Goal: Navigation & Orientation: Find specific page/section

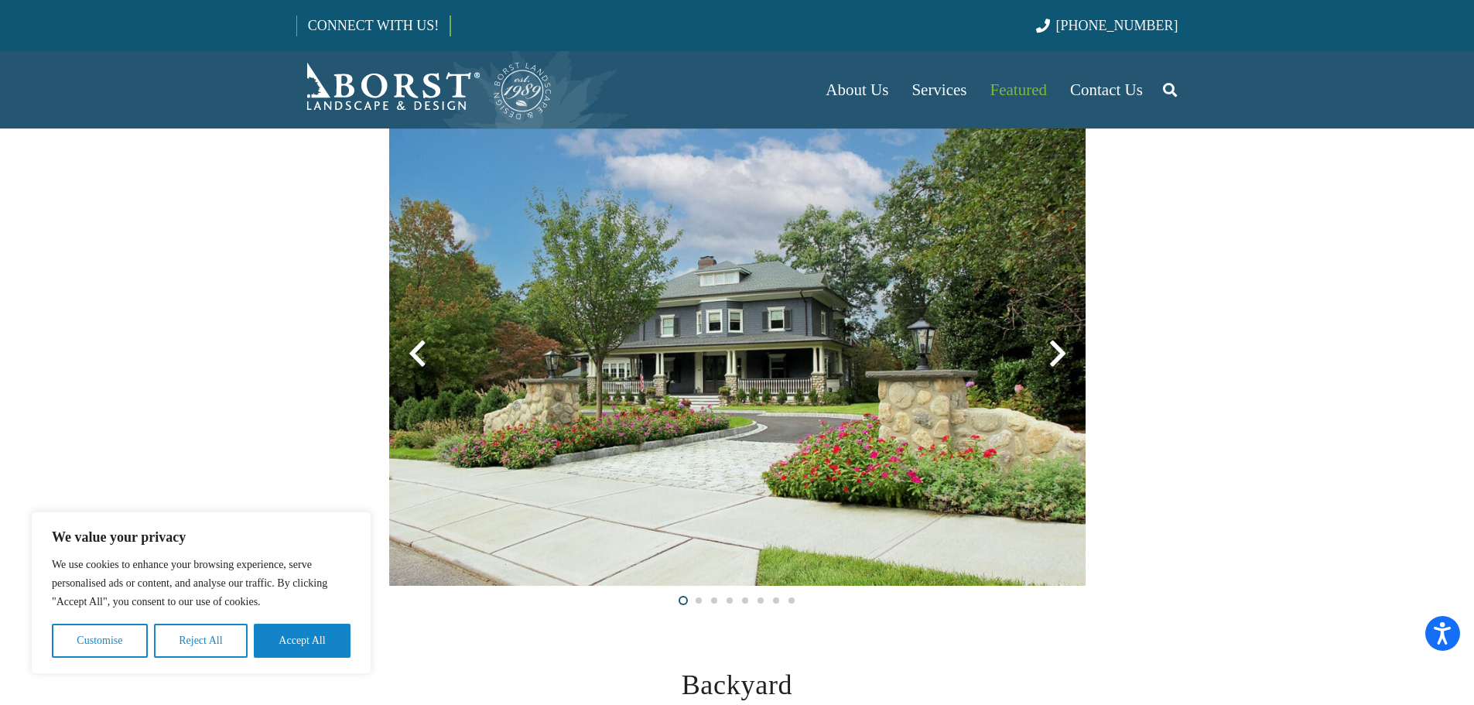
scroll to position [470, 0]
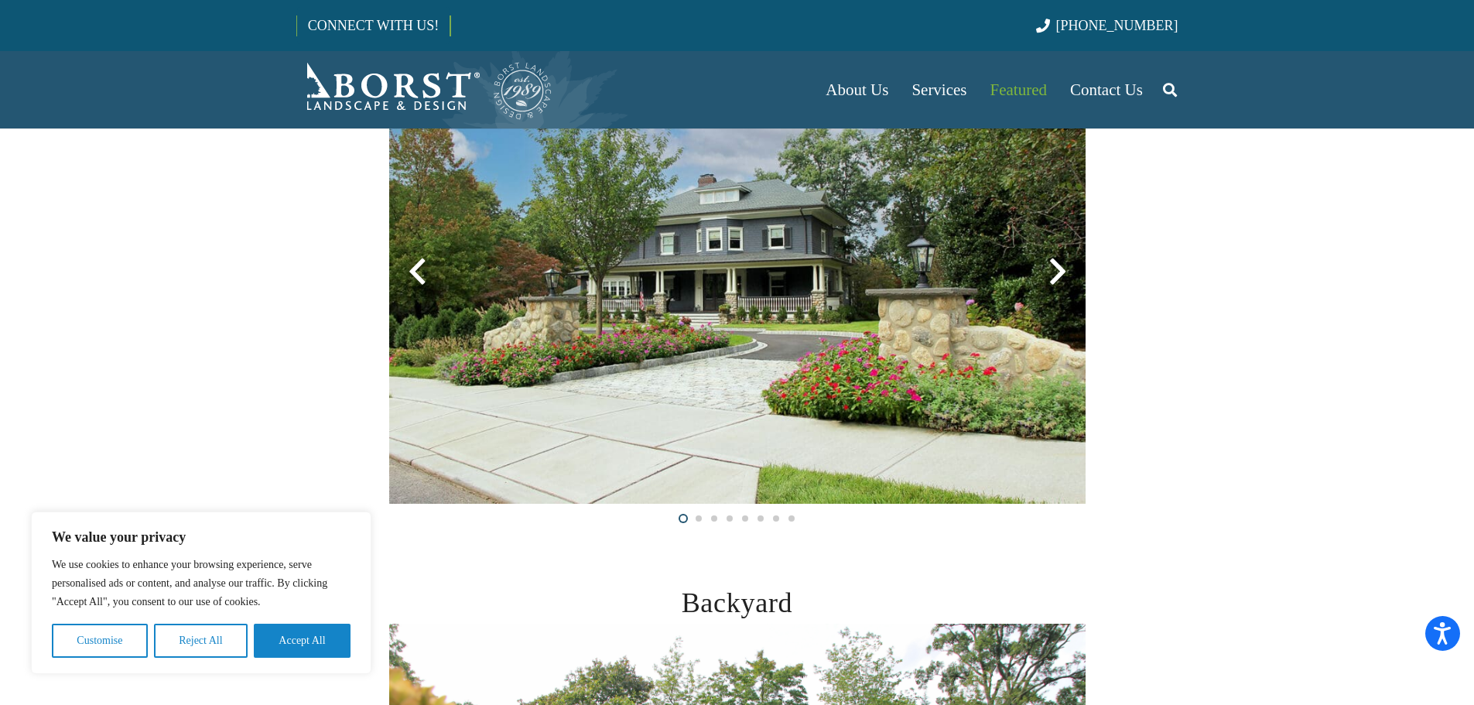
click at [309, 648] on button "Accept All" at bounding box center [302, 641] width 97 height 34
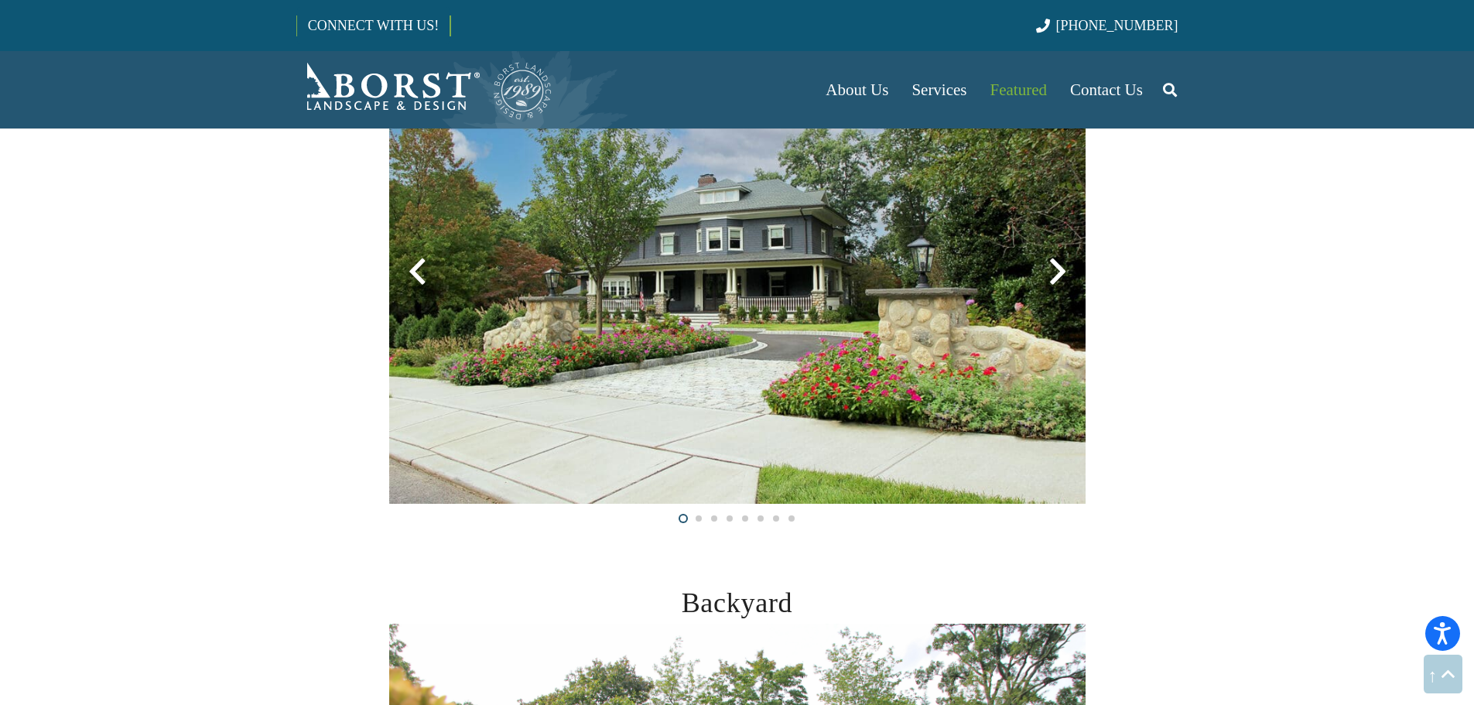
scroll to position [928, 0]
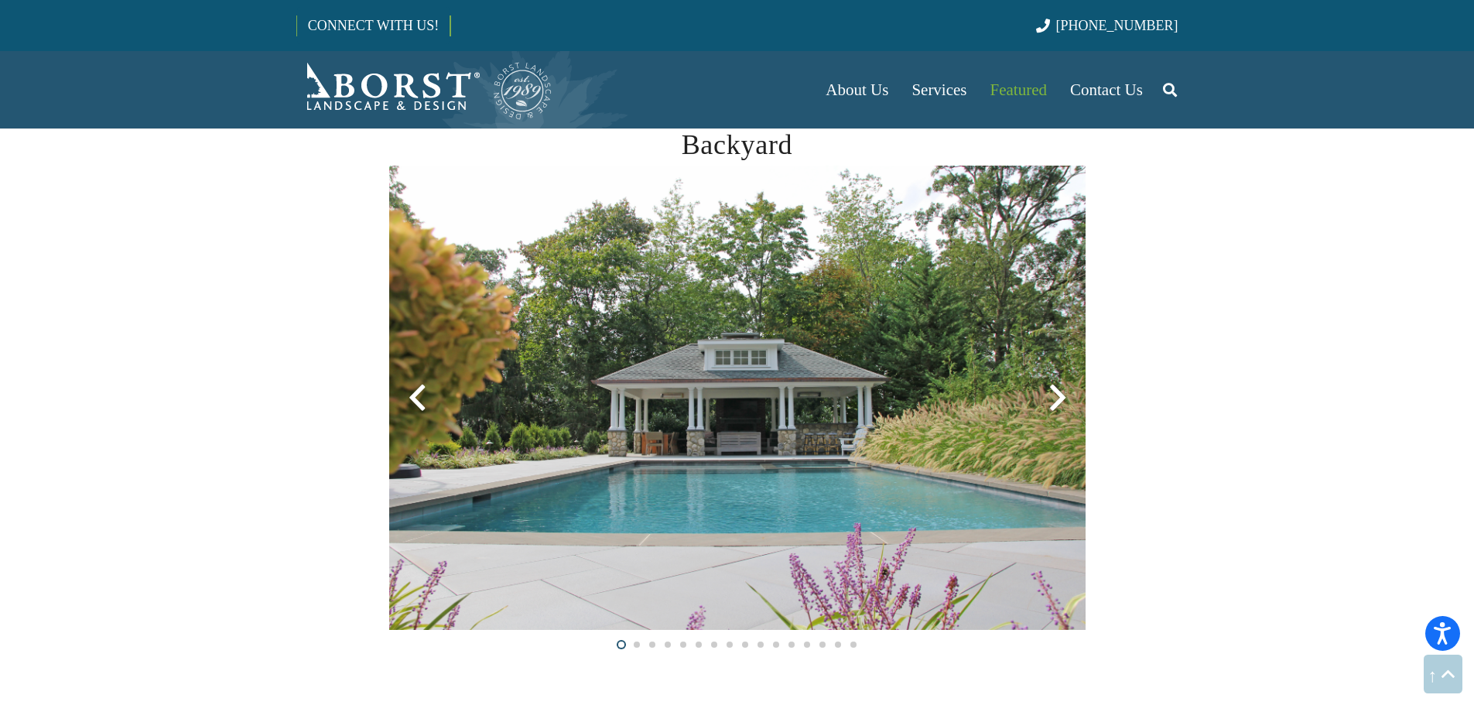
click at [1052, 407] on div at bounding box center [1058, 398] width 56 height 56
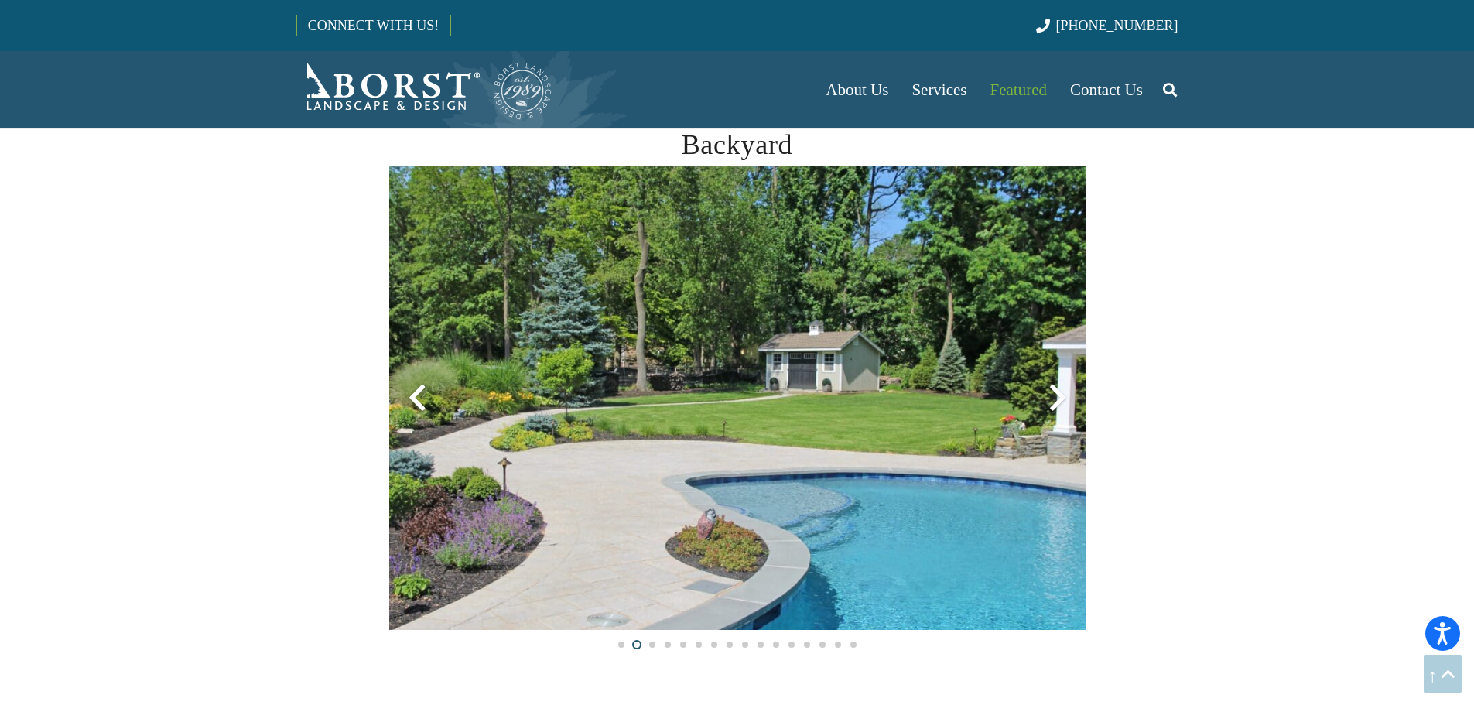
click at [1059, 408] on div at bounding box center [1058, 398] width 56 height 56
click at [1060, 402] on div at bounding box center [1058, 398] width 56 height 56
click at [1052, 396] on div at bounding box center [1058, 398] width 56 height 56
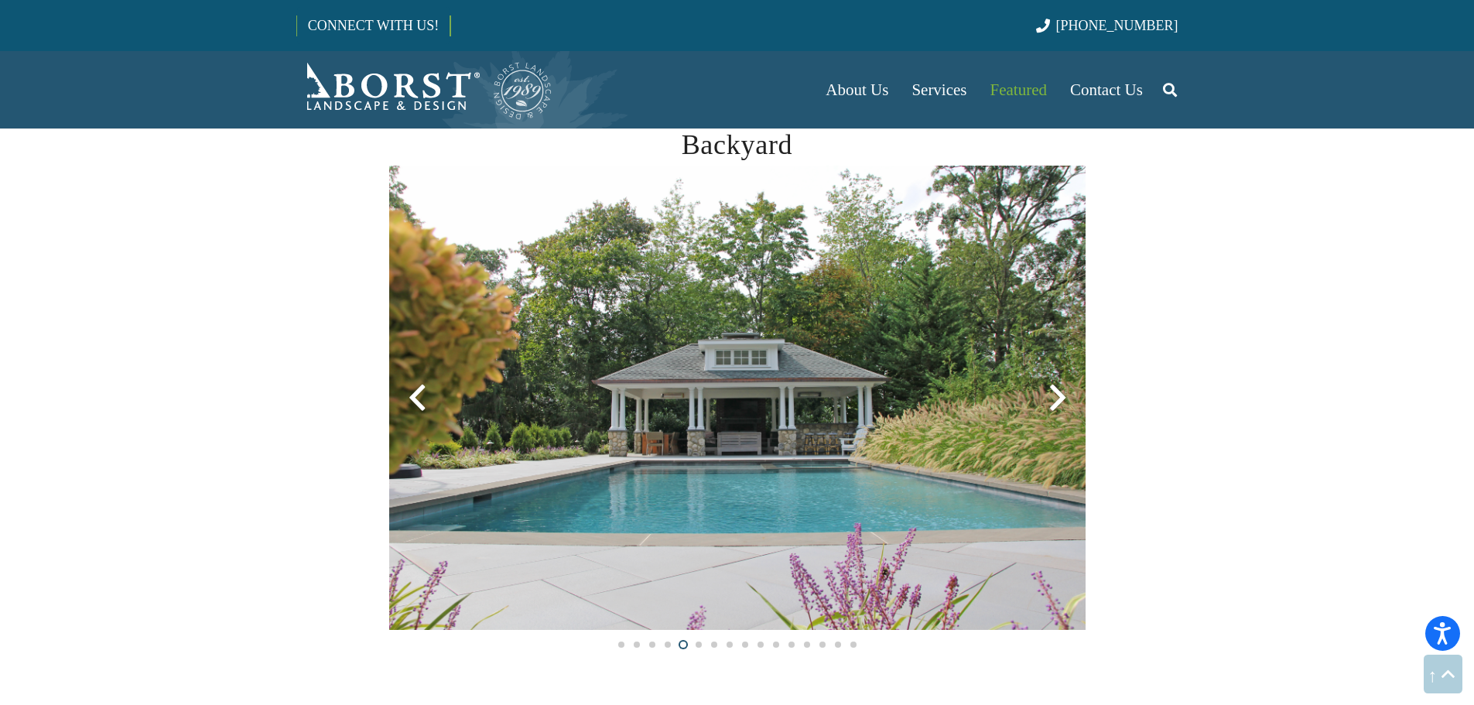
scroll to position [0, 0]
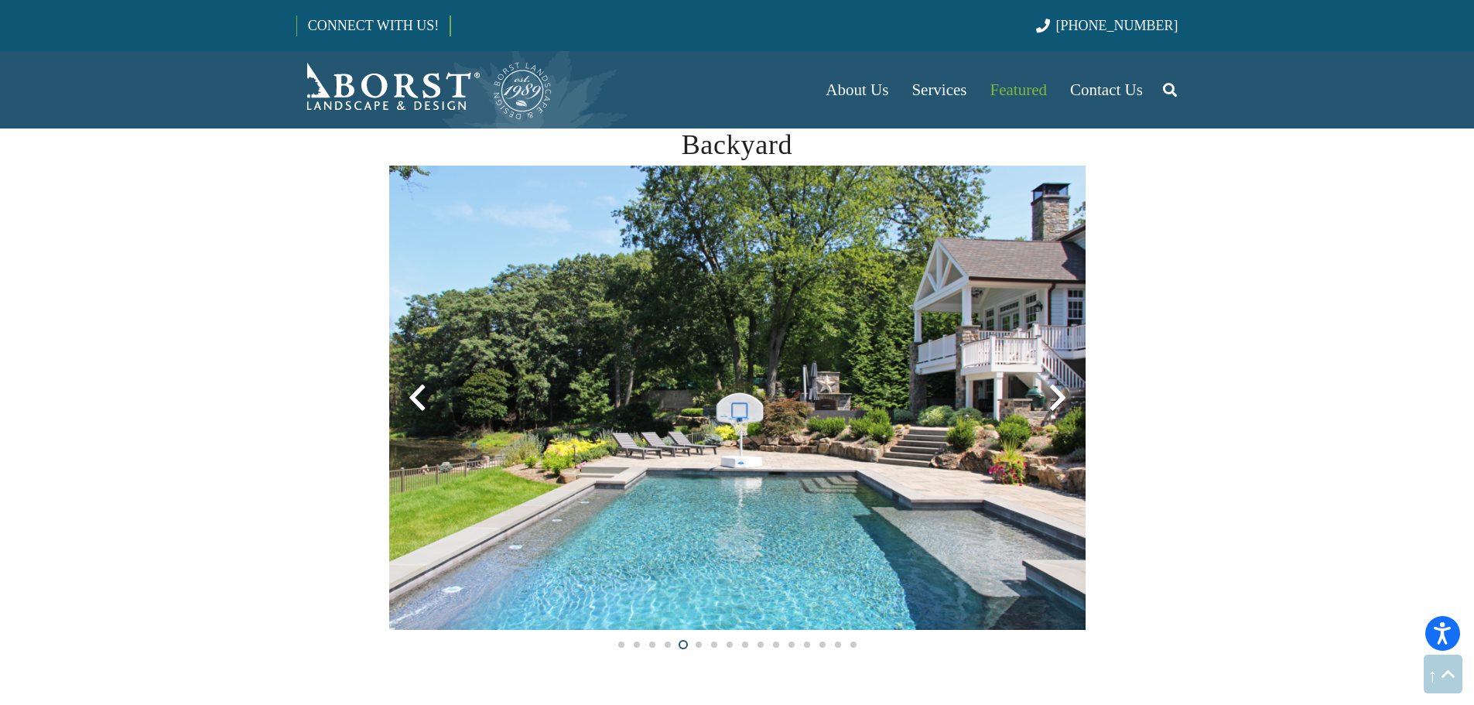
click at [1061, 394] on div at bounding box center [1058, 398] width 56 height 56
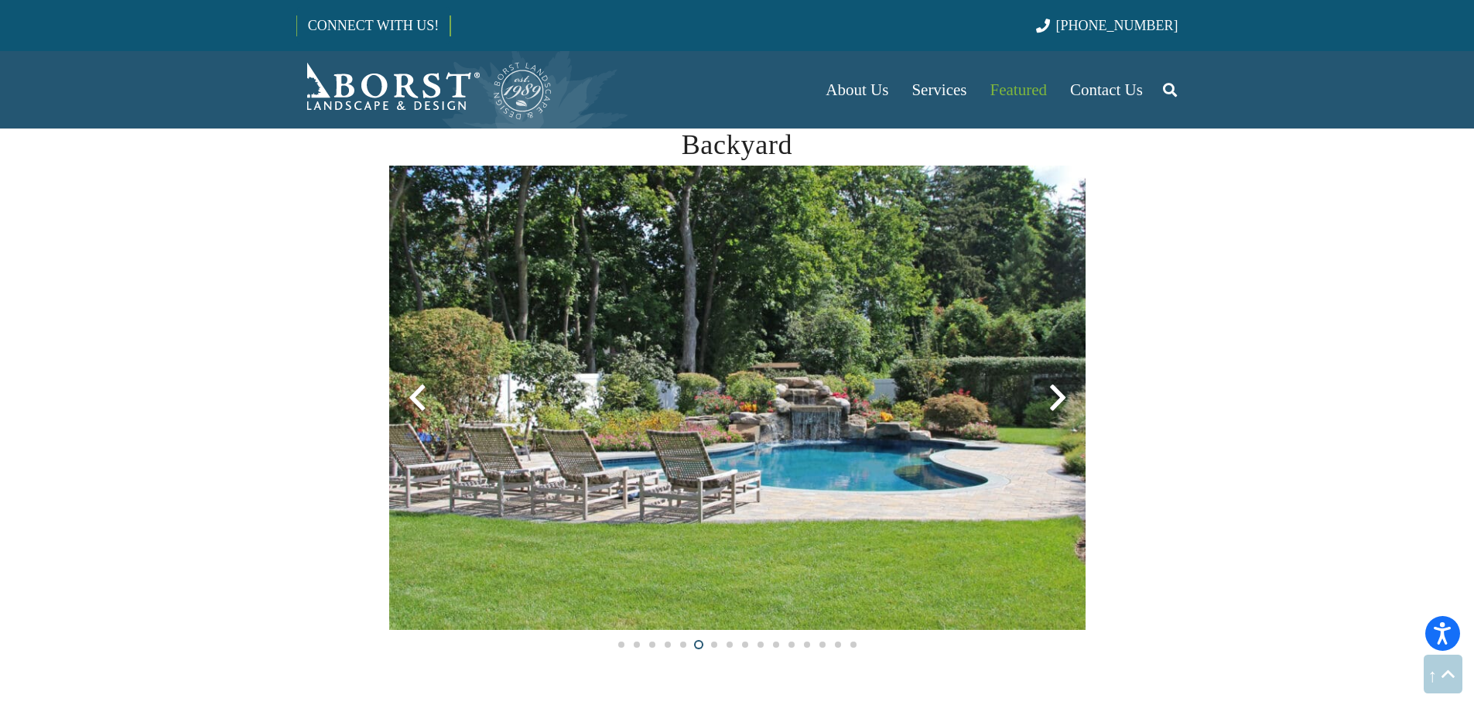
click at [1061, 394] on div at bounding box center [1058, 398] width 56 height 56
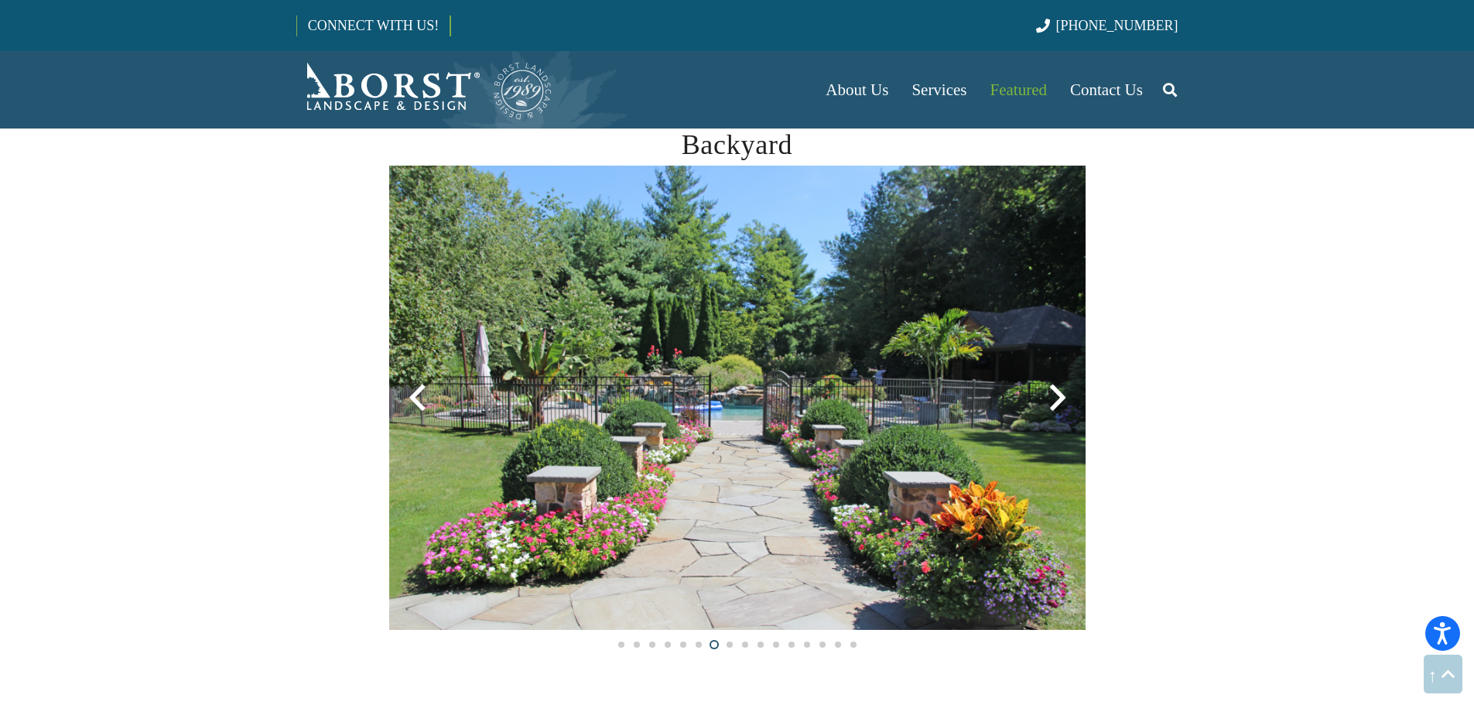
click at [1061, 394] on div at bounding box center [1058, 398] width 56 height 56
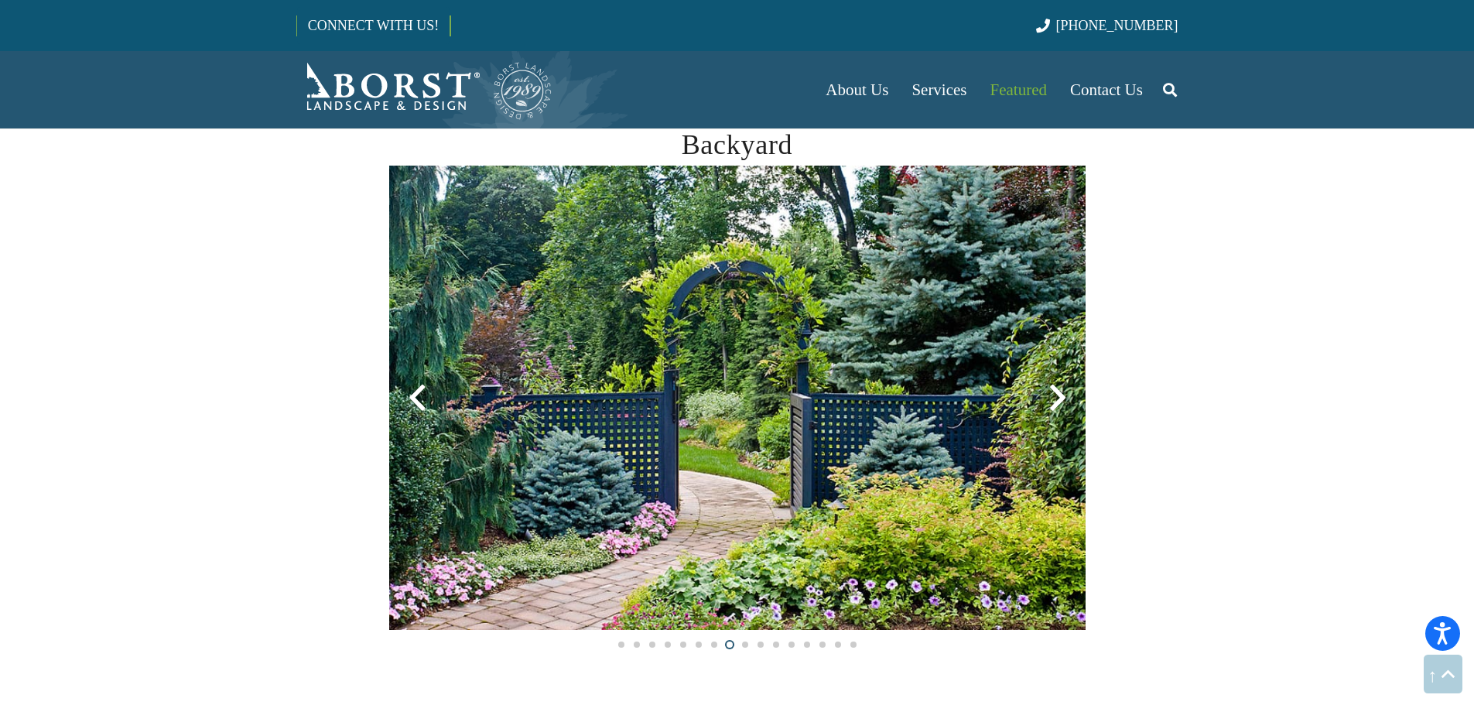
click at [1061, 394] on div at bounding box center [1058, 398] width 56 height 56
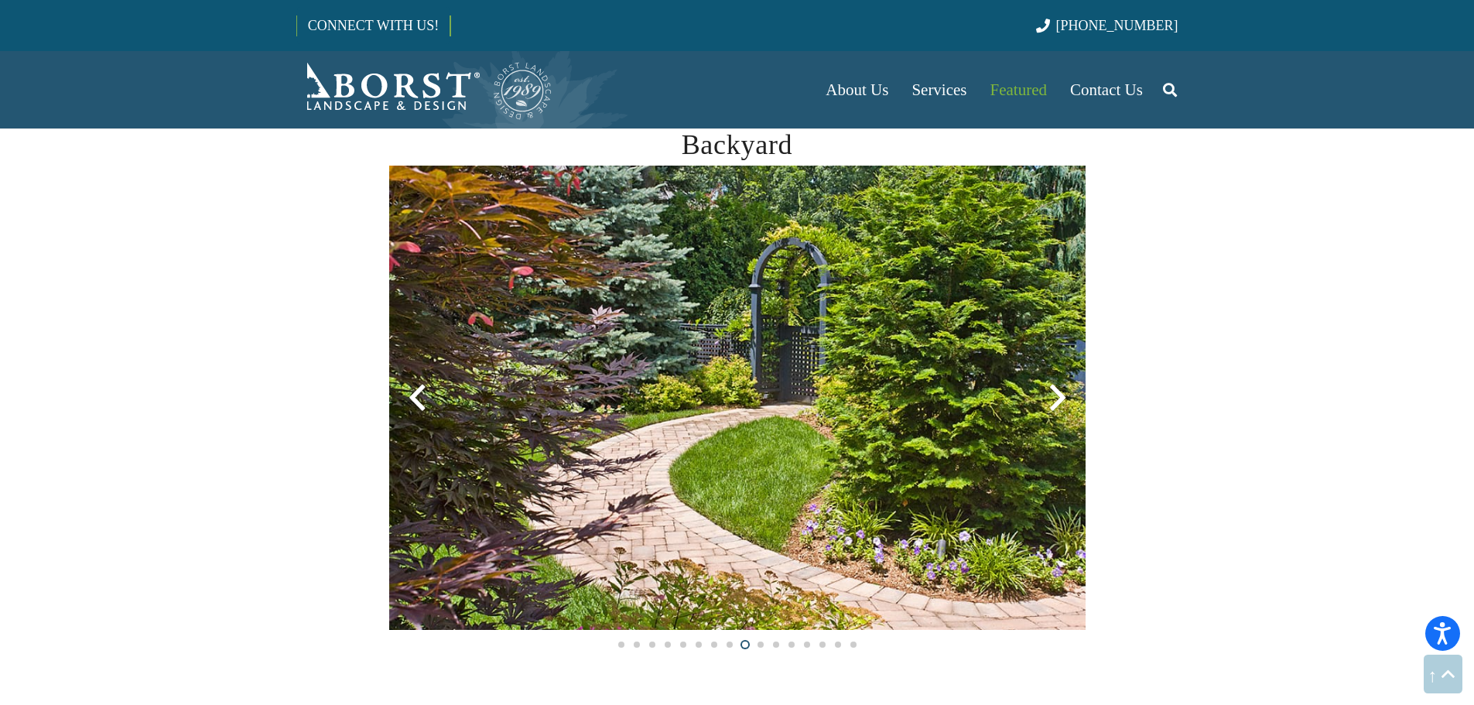
click at [1061, 394] on div at bounding box center [1058, 398] width 56 height 56
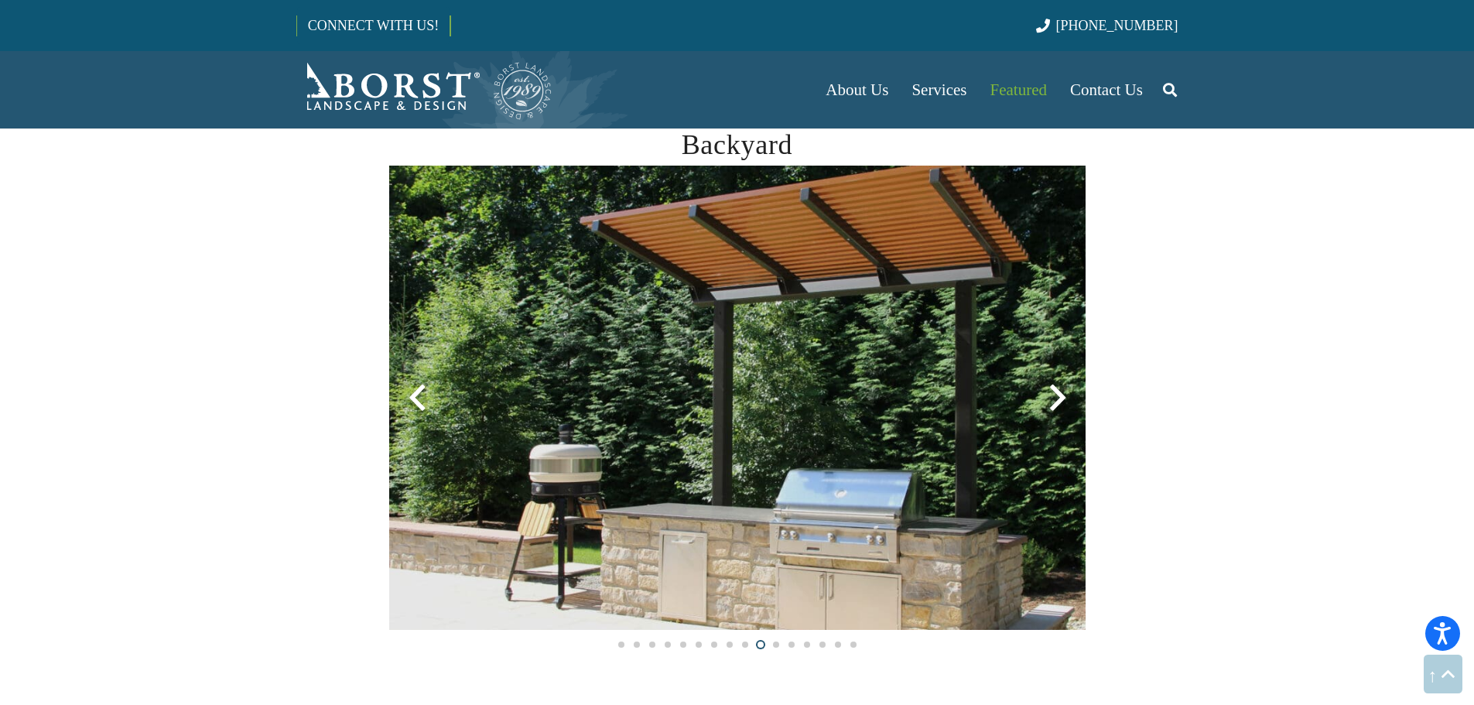
click at [1061, 394] on div at bounding box center [1058, 398] width 56 height 56
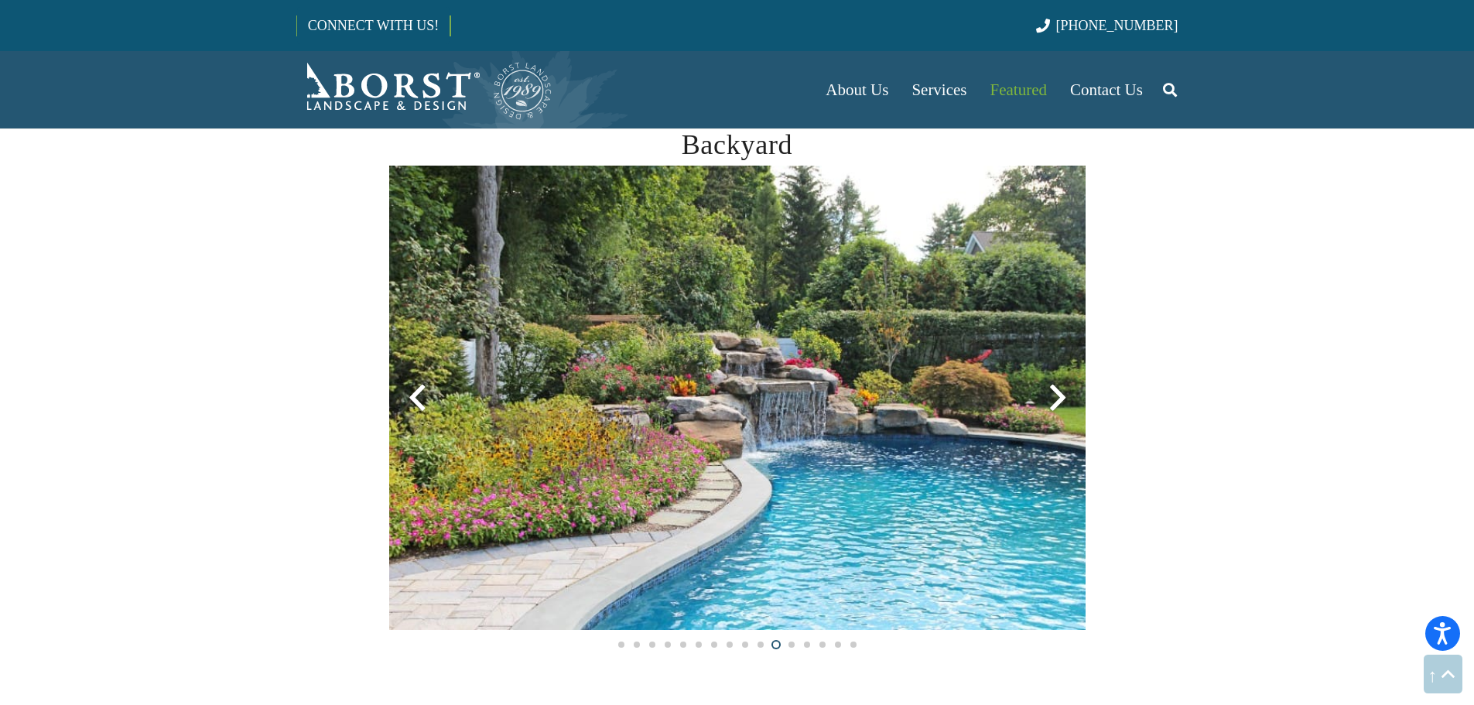
click at [1061, 394] on div at bounding box center [1058, 398] width 56 height 56
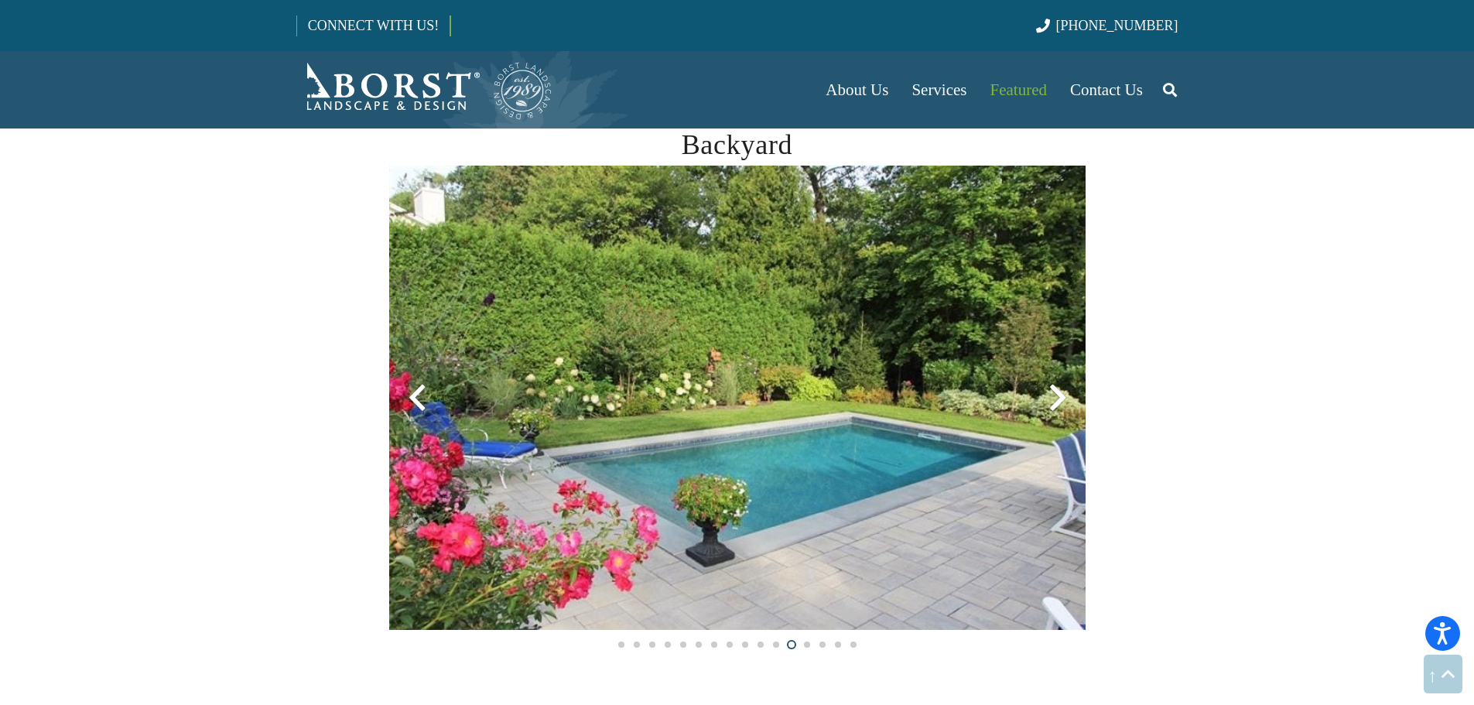
click at [1061, 394] on div at bounding box center [1058, 398] width 56 height 56
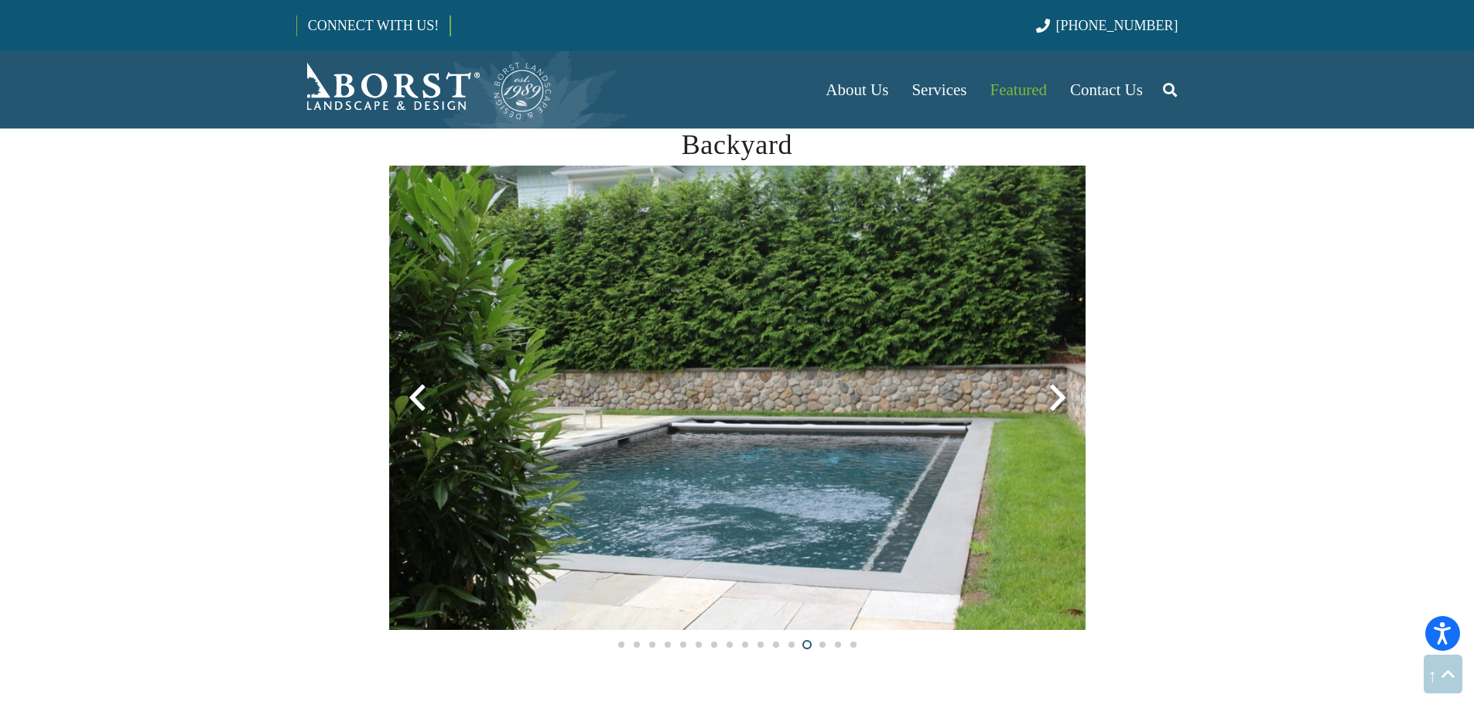
click at [1061, 394] on div at bounding box center [1058, 398] width 56 height 56
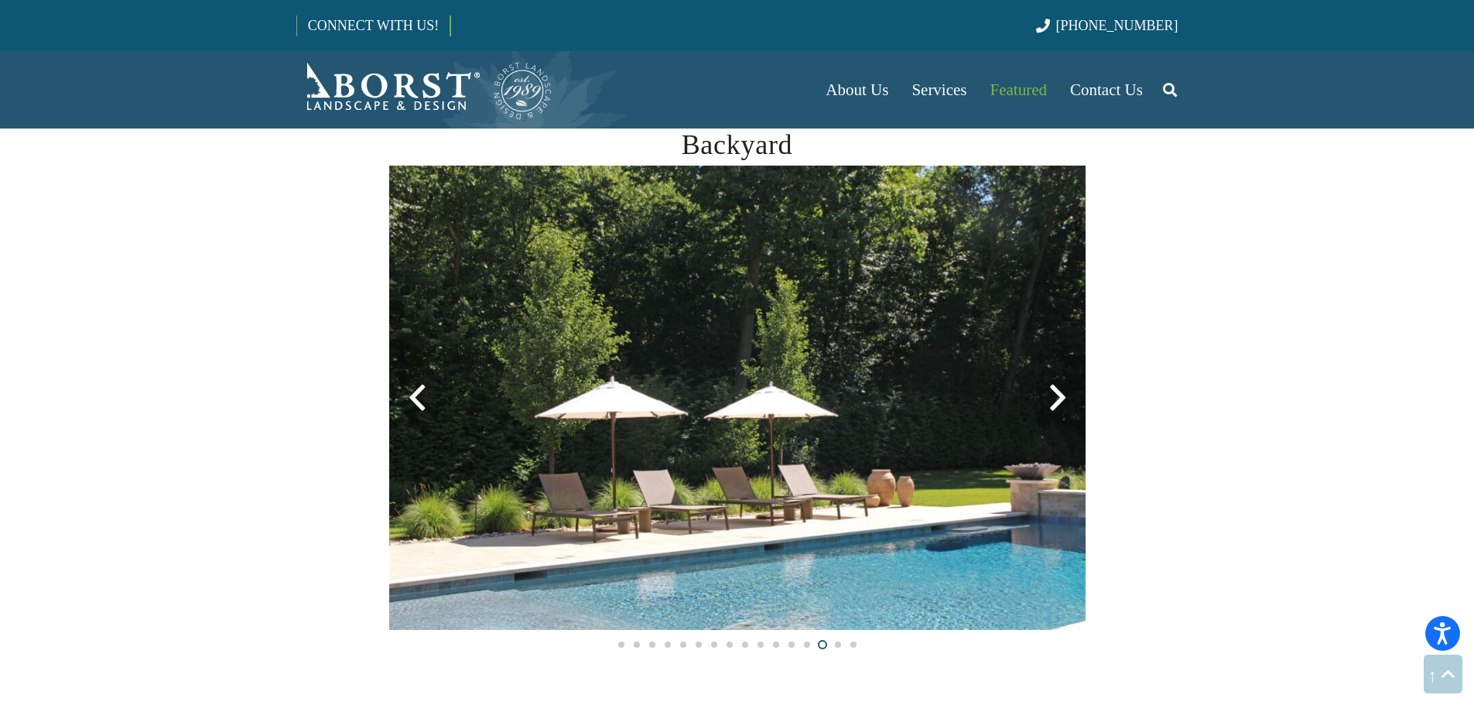
click at [1061, 394] on div at bounding box center [1058, 398] width 56 height 56
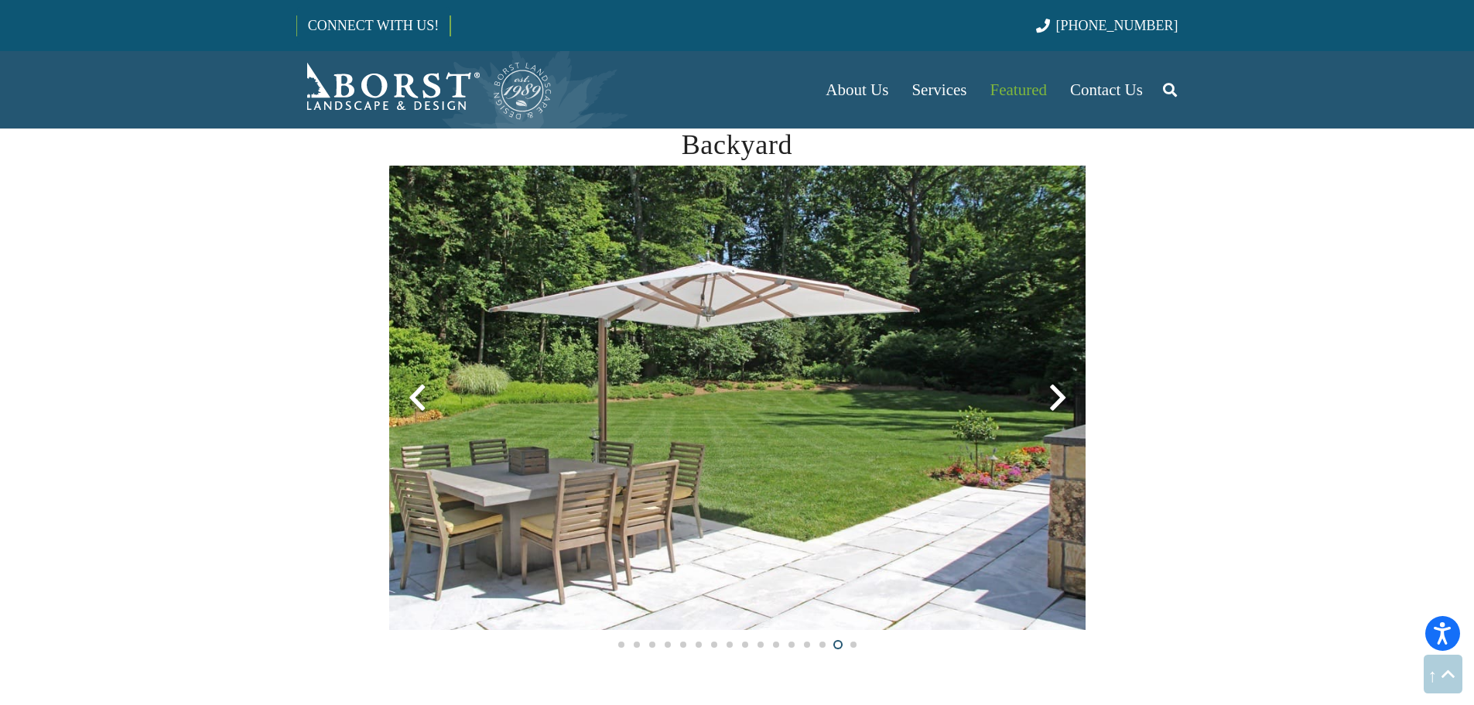
click at [1061, 394] on div at bounding box center [1058, 398] width 56 height 56
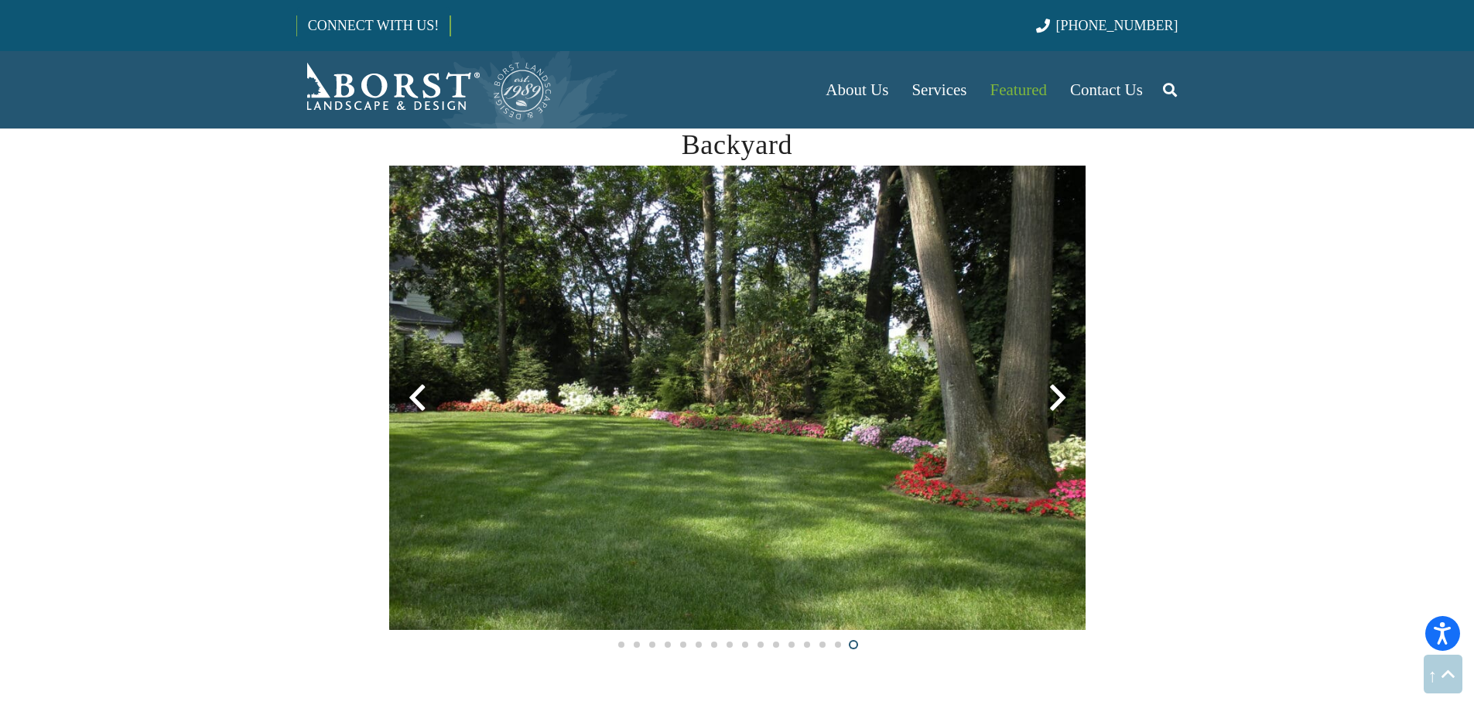
click at [1061, 394] on div at bounding box center [1058, 398] width 56 height 56
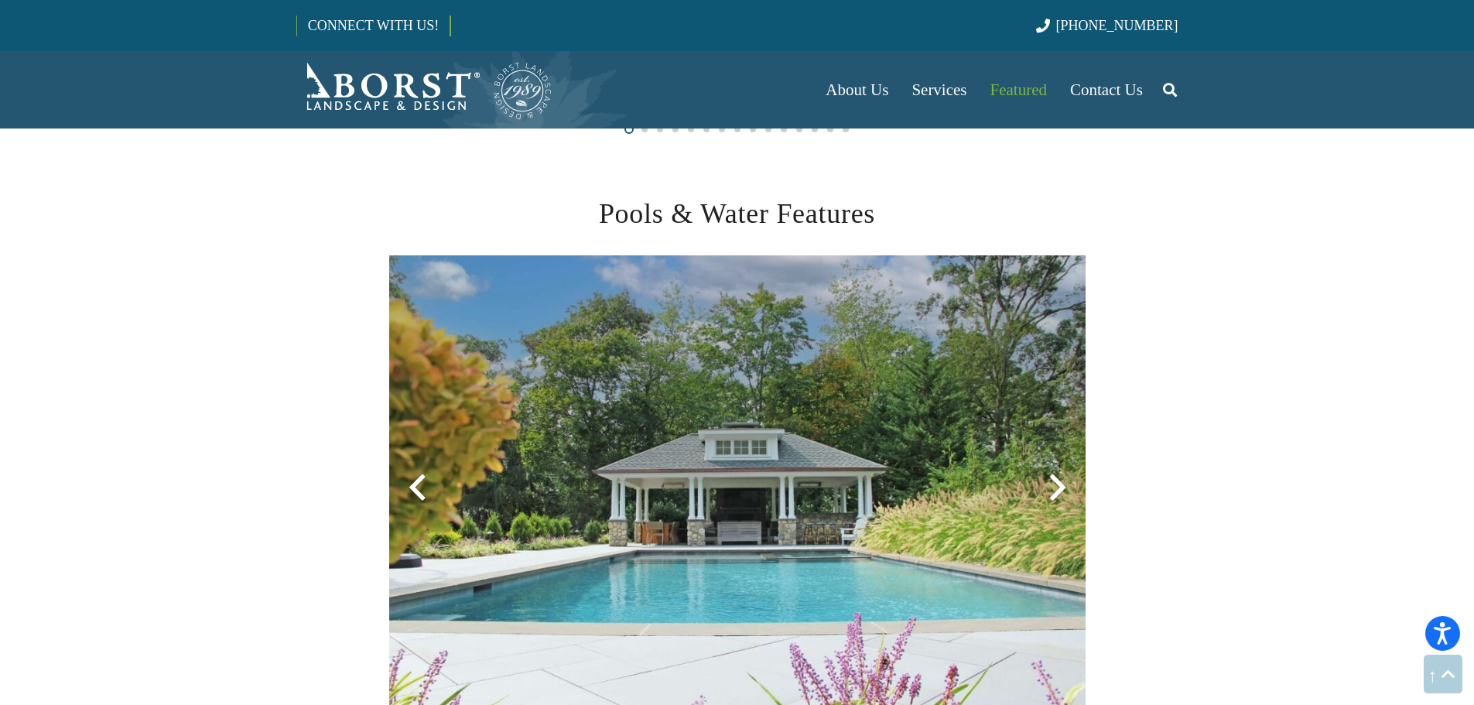
scroll to position [2708, 0]
click at [1053, 487] on div at bounding box center [1058, 487] width 56 height 56
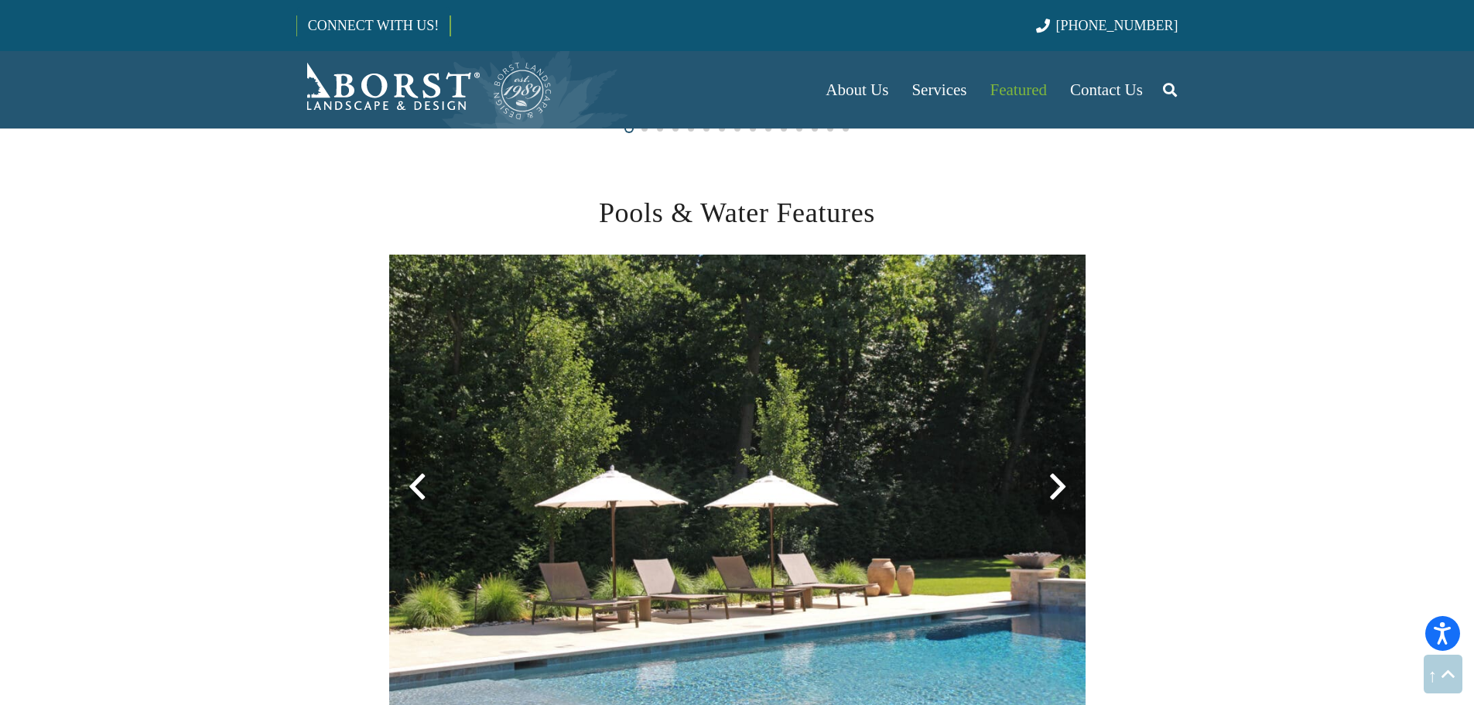
click at [1053, 487] on div at bounding box center [1058, 487] width 56 height 56
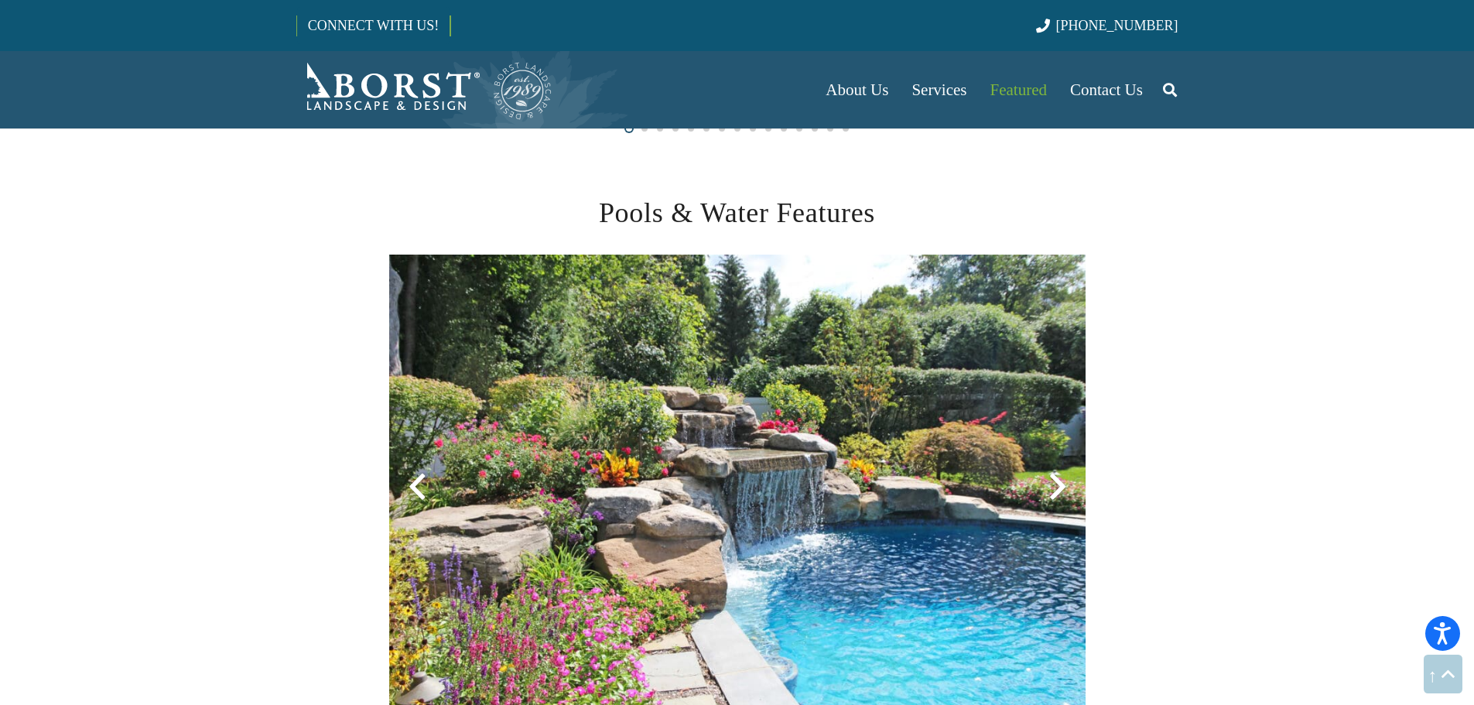
click at [1053, 487] on div at bounding box center [1058, 487] width 56 height 56
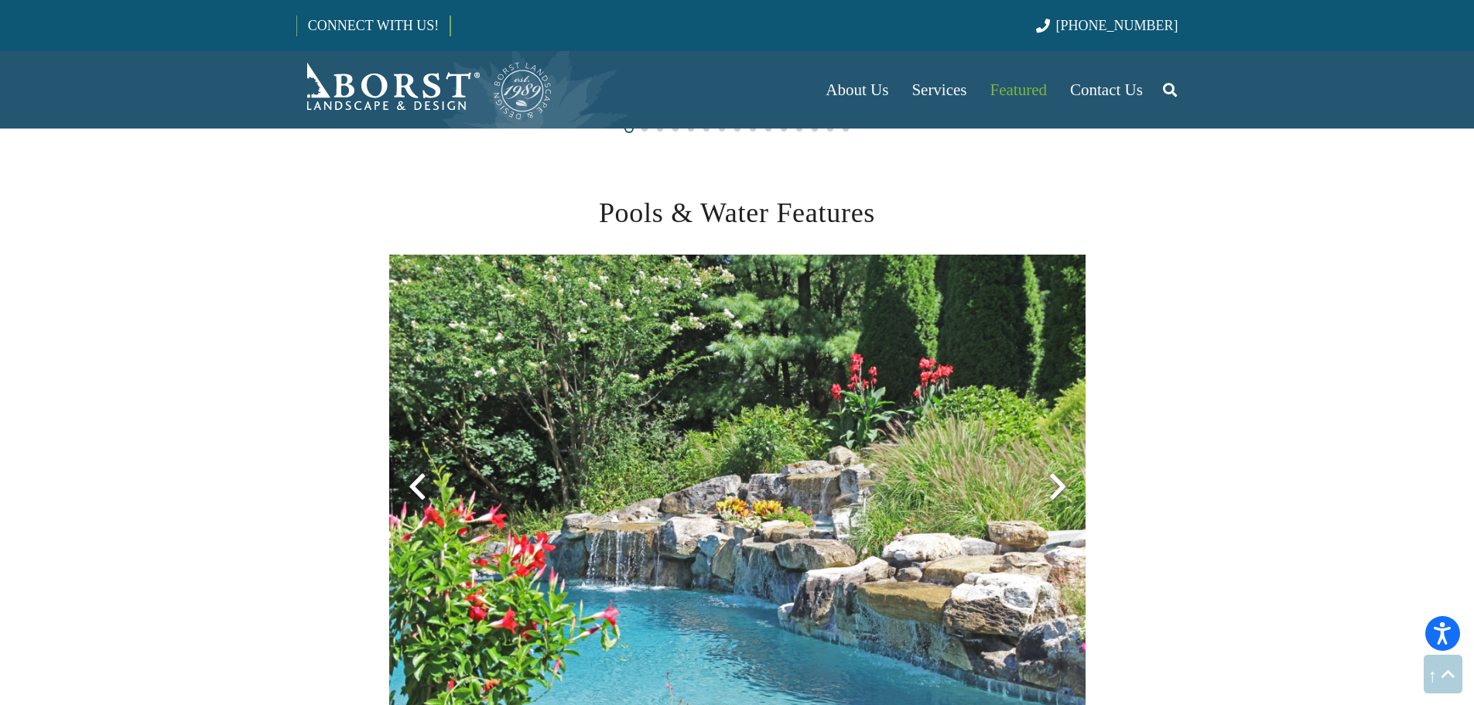
click at [1053, 487] on div at bounding box center [1058, 487] width 56 height 56
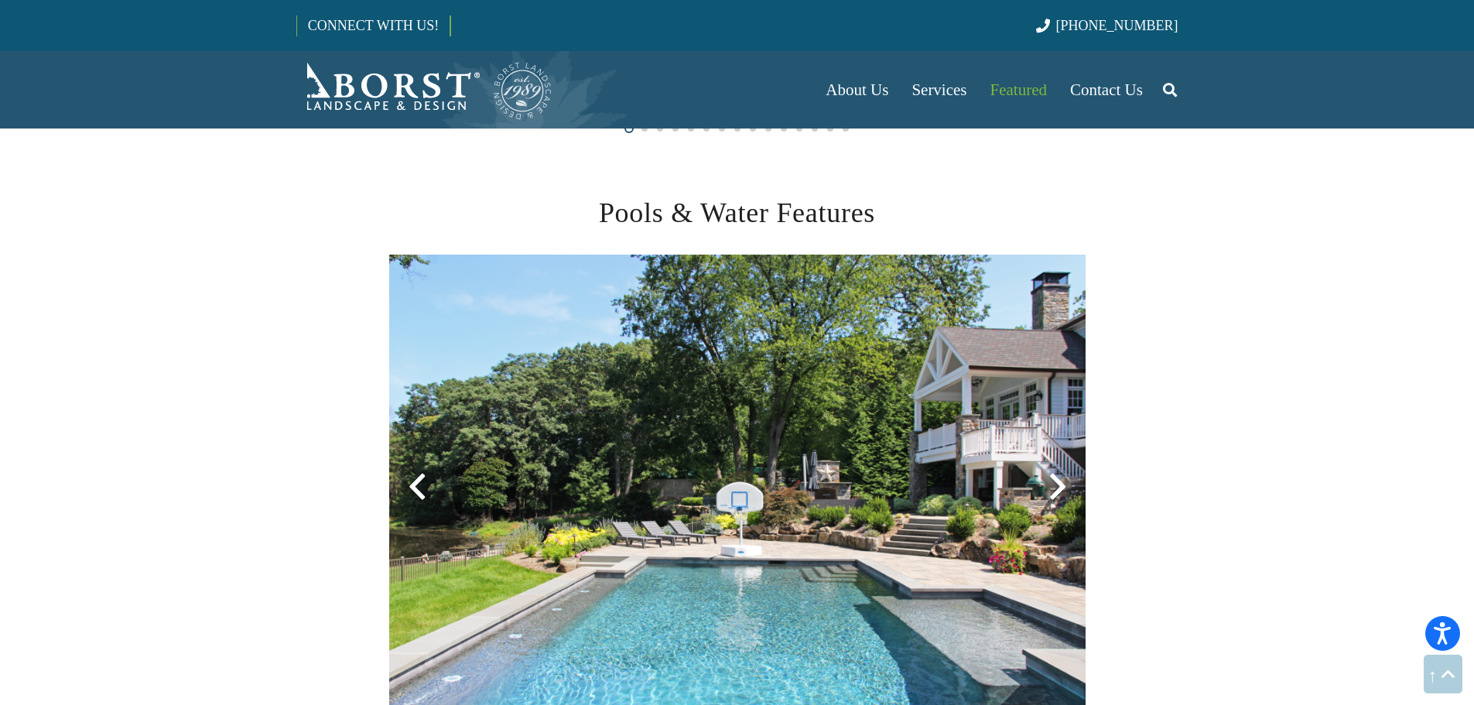
click at [1053, 487] on div at bounding box center [1058, 487] width 56 height 56
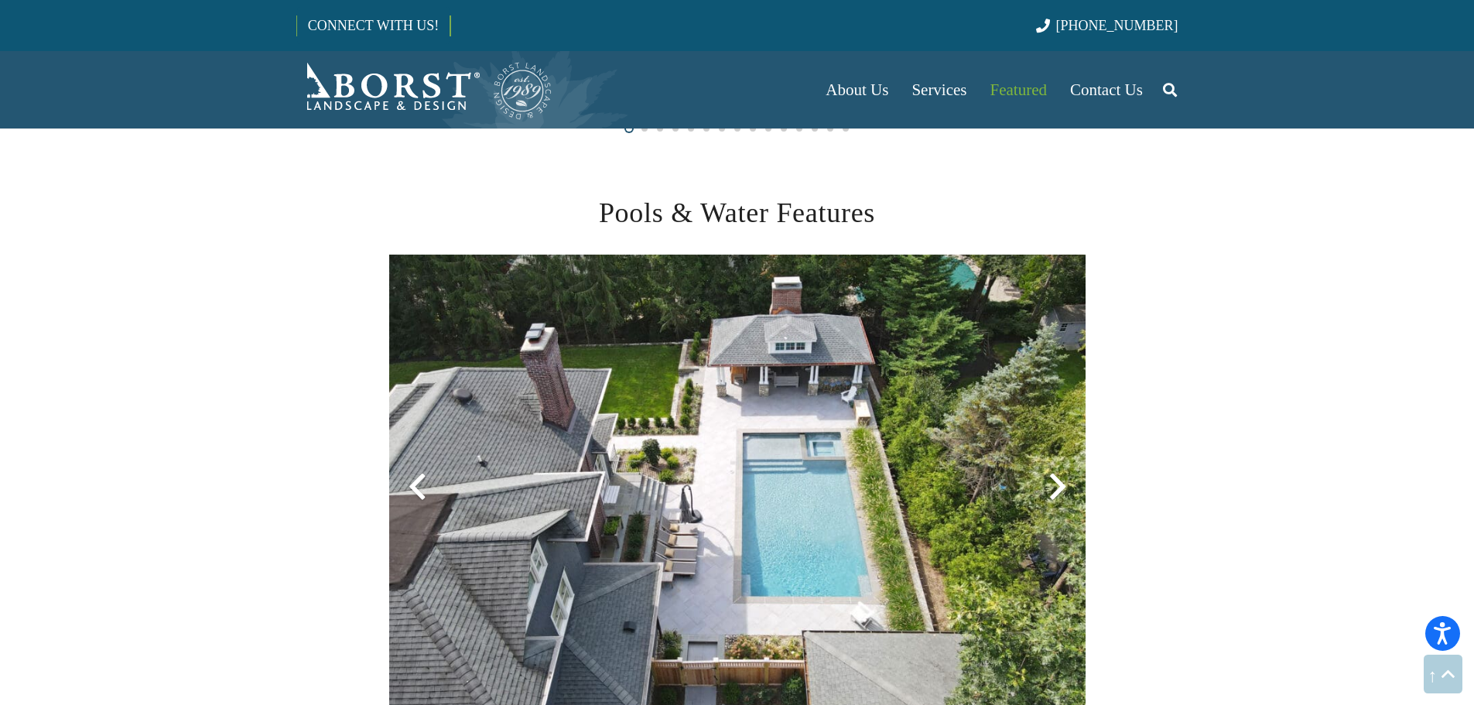
click at [1053, 487] on div at bounding box center [1058, 487] width 56 height 56
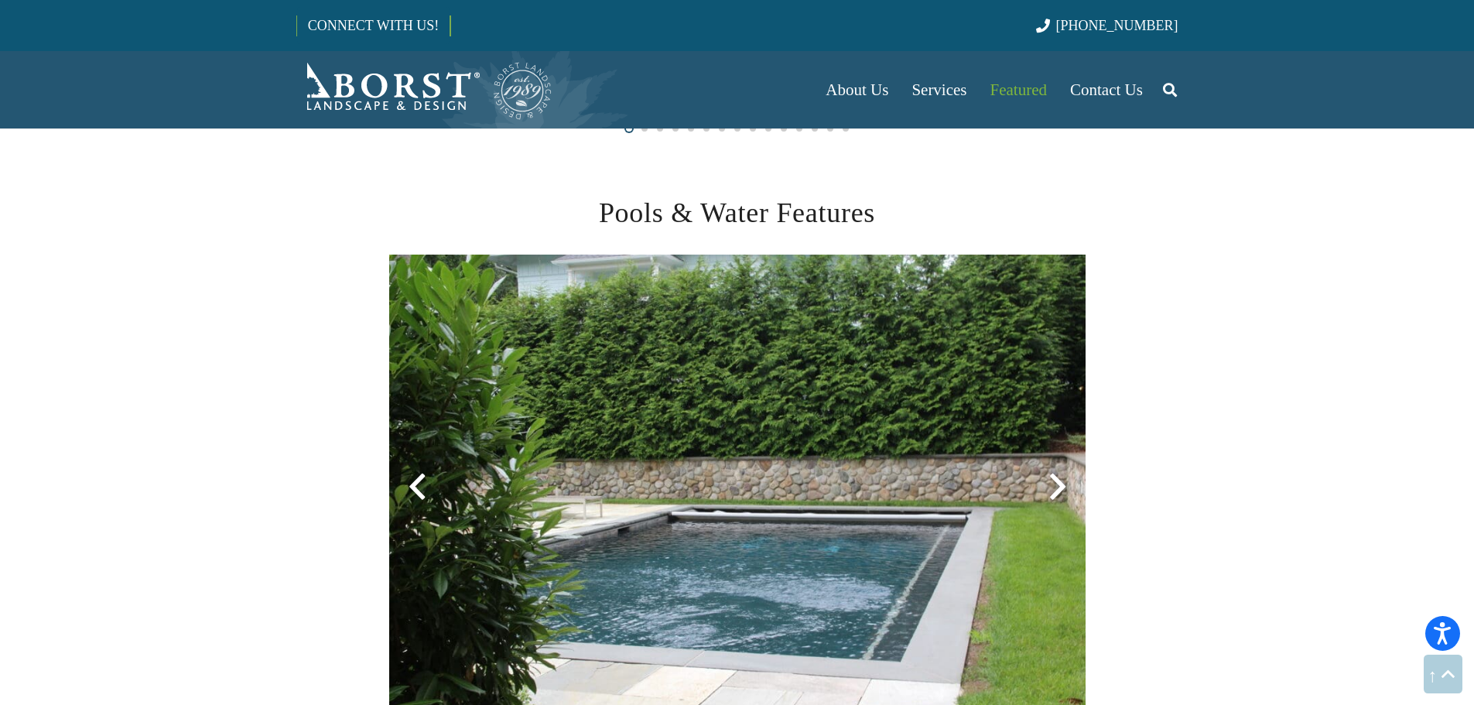
click at [1053, 487] on div at bounding box center [1058, 487] width 56 height 56
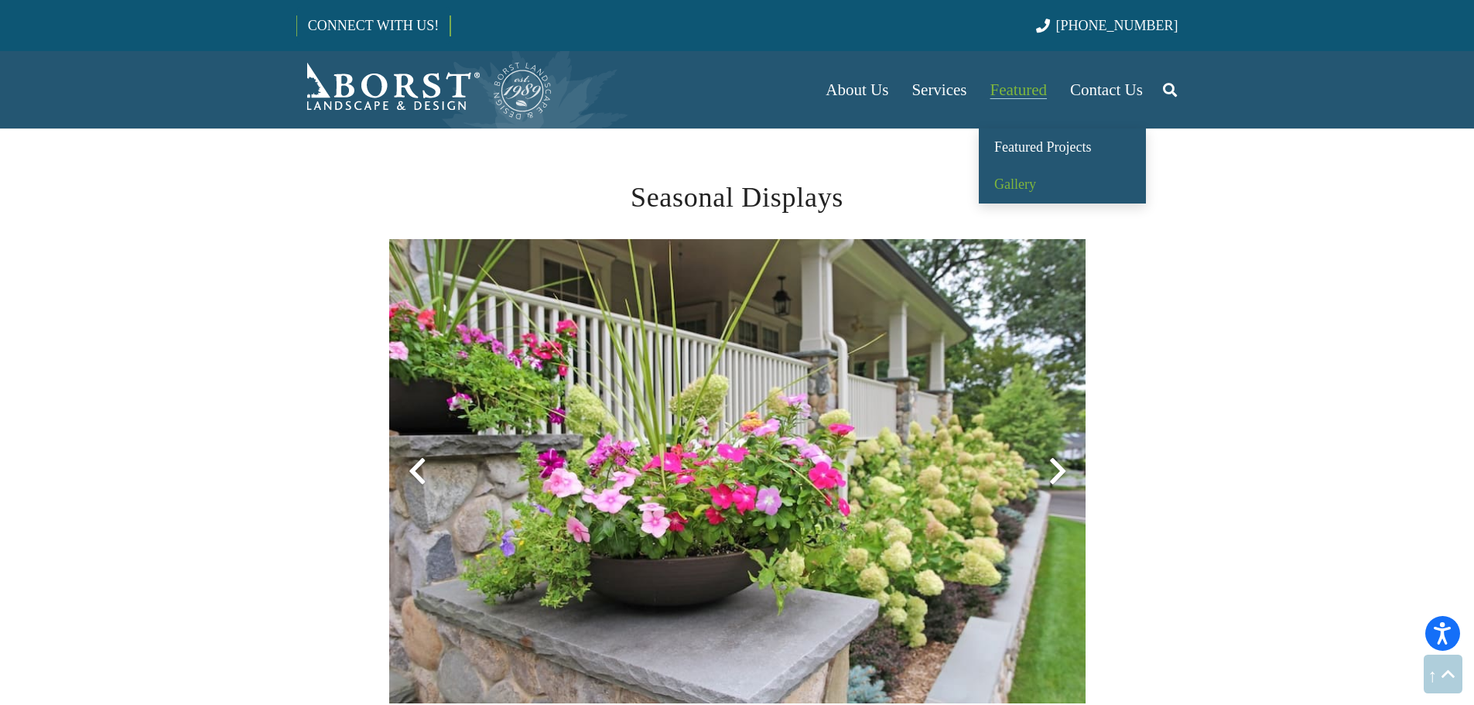
scroll to position [3328, 0]
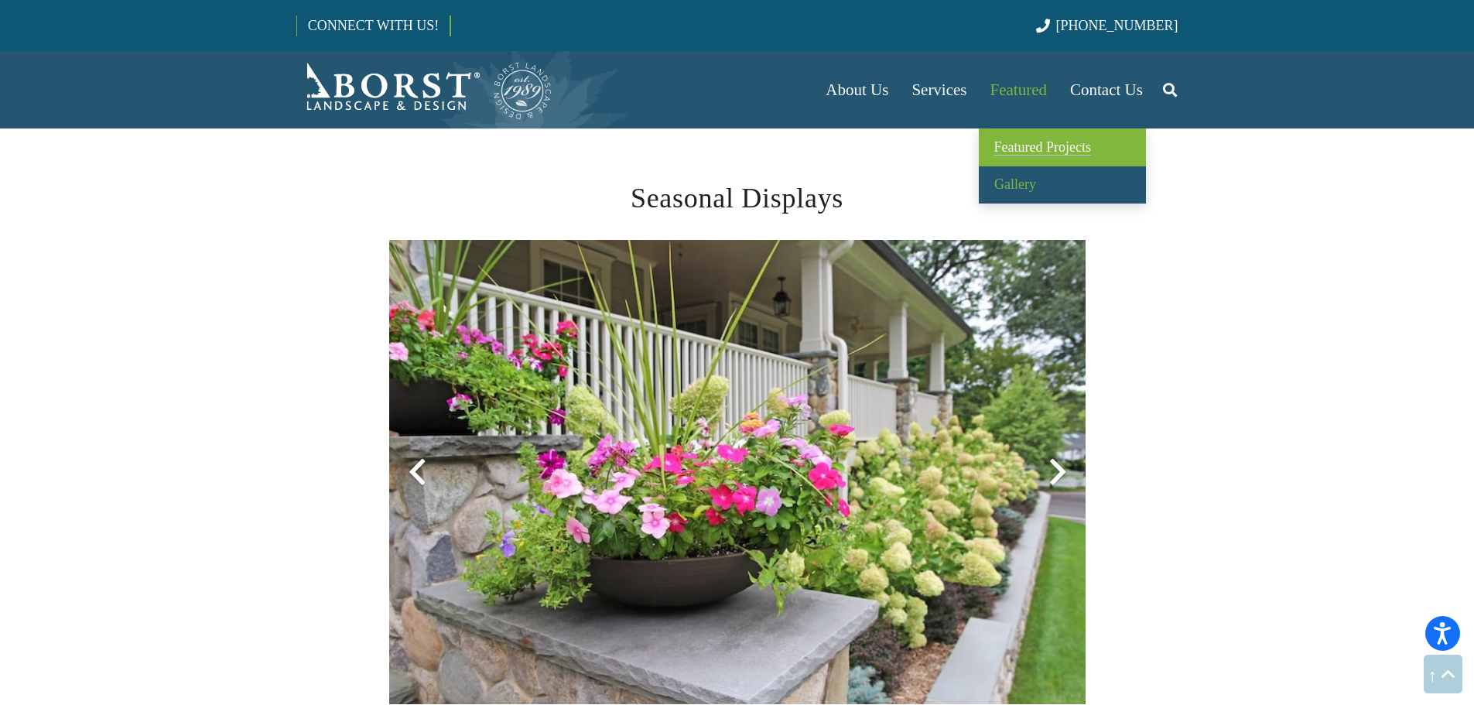
click at [1046, 142] on span "Featured Projects" at bounding box center [1042, 146] width 97 height 15
